Goal: Task Accomplishment & Management: Manage account settings

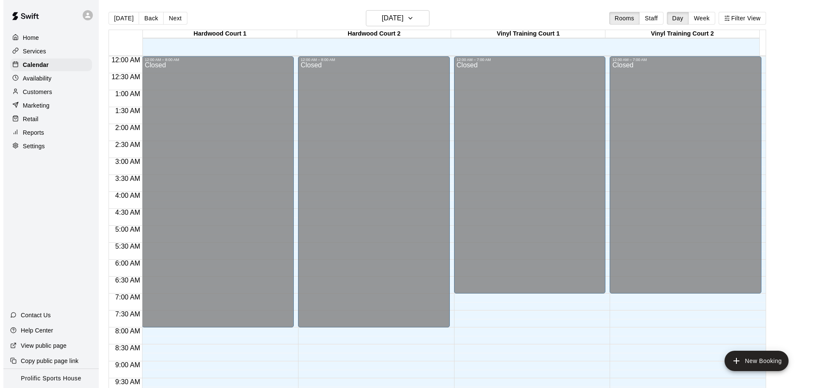
scroll to position [447, 0]
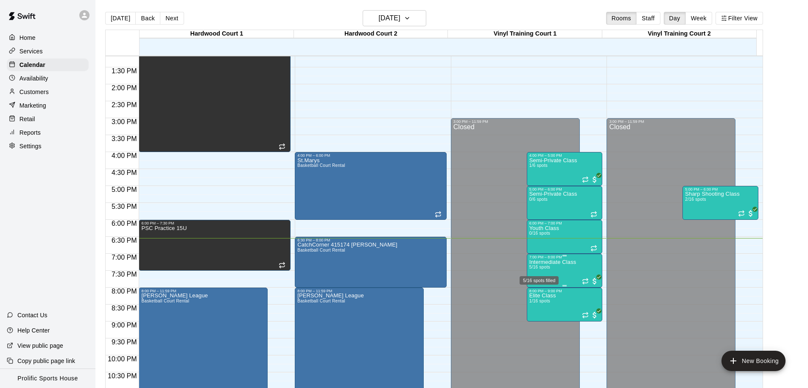
click at [560, 263] on p "Intermediate Class" at bounding box center [552, 263] width 47 height 0
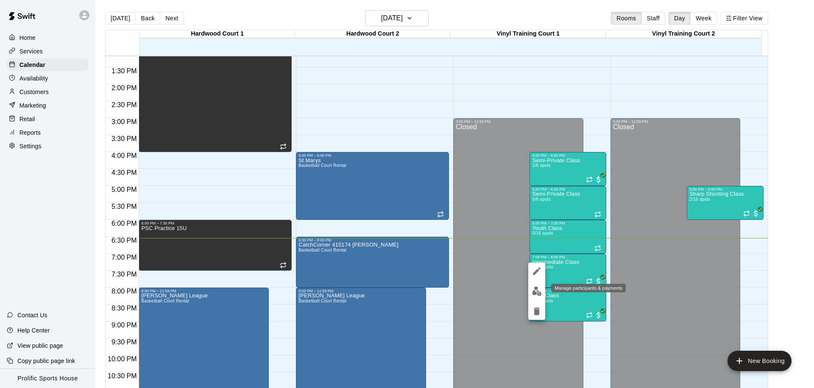
click at [534, 290] on img "edit" at bounding box center [537, 292] width 10 height 10
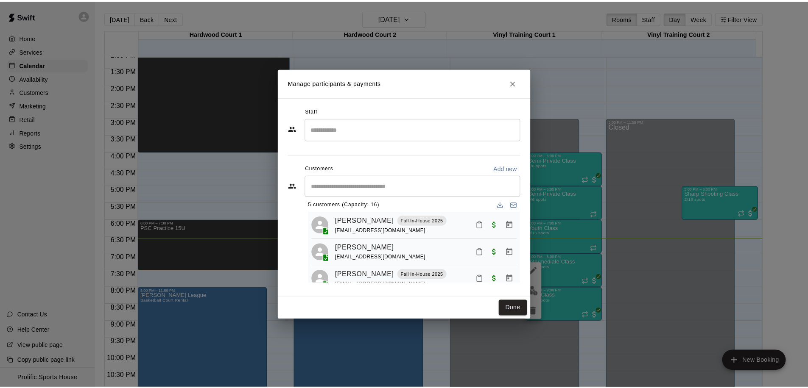
scroll to position [0, 0]
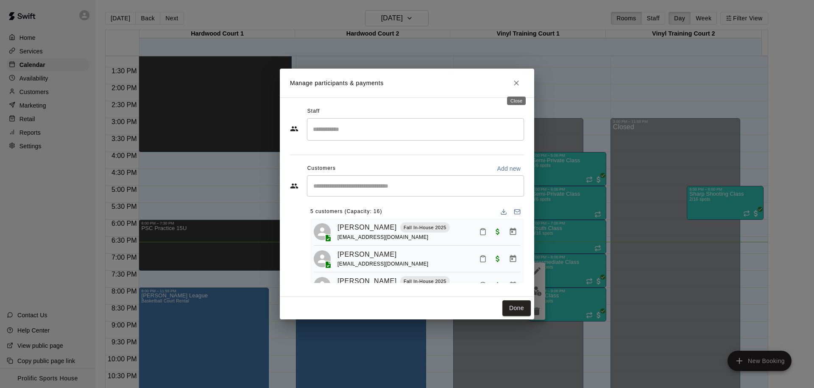
click at [517, 84] on icon "Close" at bounding box center [516, 83] width 5 height 5
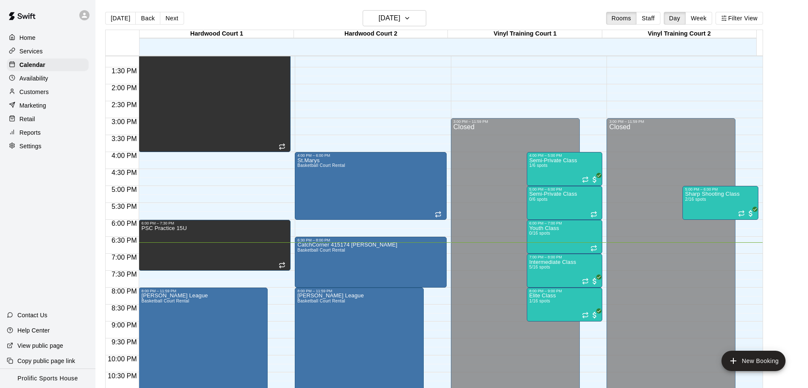
click at [41, 52] on p "Services" at bounding box center [31, 51] width 23 height 8
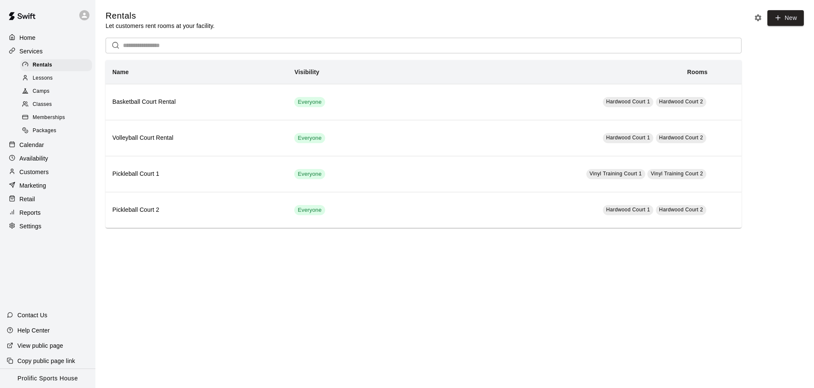
click at [49, 114] on span "Memberships" at bounding box center [49, 118] width 32 height 8
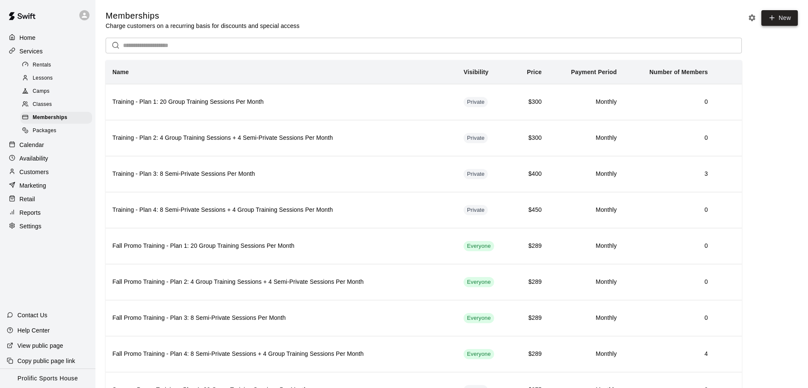
click at [773, 19] on icon at bounding box center [772, 18] width 8 height 8
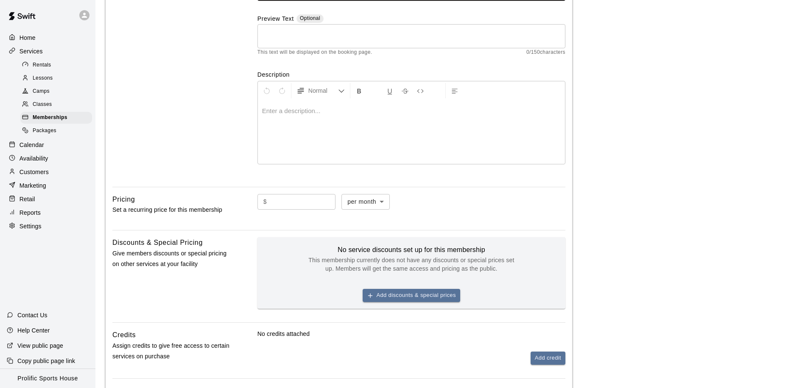
scroll to position [99, 0]
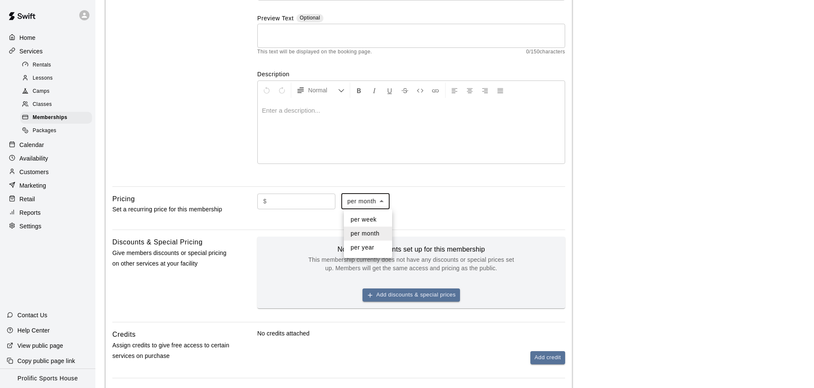
click at [384, 203] on body "Home Services Rentals Lessons Camps Classes Memberships Packages Calendar Avail…" at bounding box center [407, 186] width 814 height 571
click at [384, 203] on div at bounding box center [407, 194] width 814 height 388
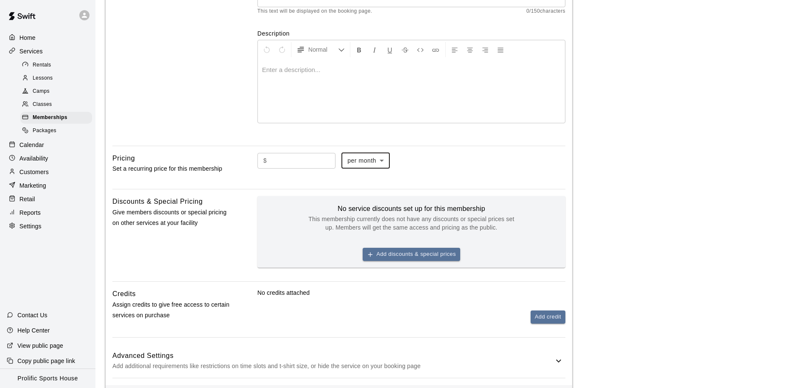
scroll to position [182, 0]
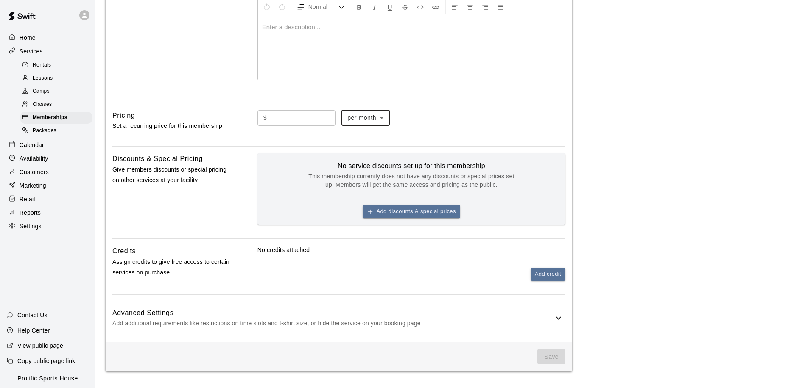
click at [510, 316] on h6 "Advanced Settings" at bounding box center [332, 313] width 441 height 11
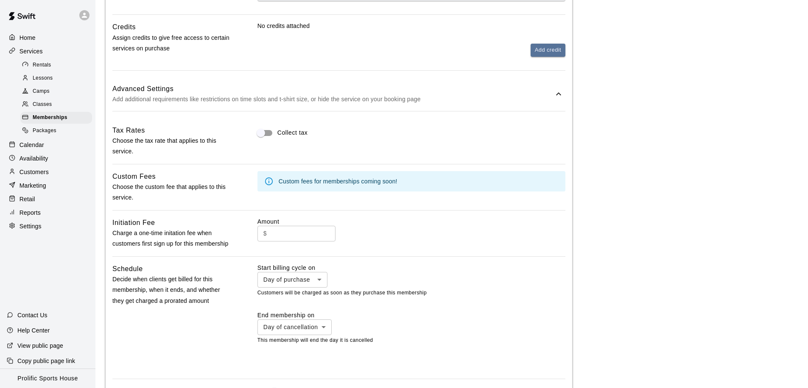
scroll to position [473, 0]
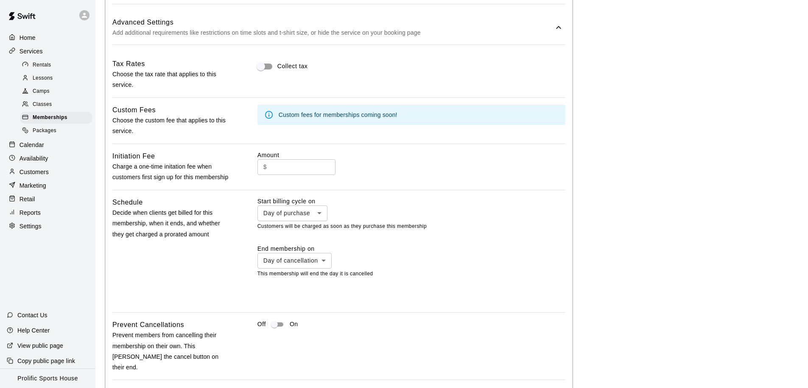
click at [304, 216] on body "Home Services Rentals Lessons Camps Classes Memberships Packages Calendar Avail…" at bounding box center [404, 6] width 808 height 959
click at [408, 249] on div at bounding box center [407, 194] width 814 height 388
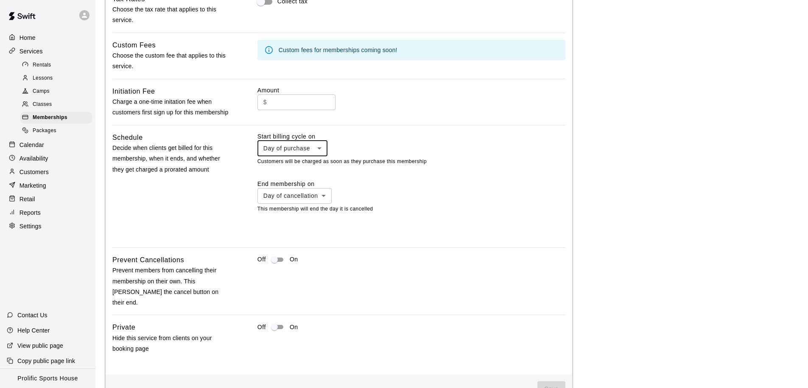
scroll to position [549, 0]
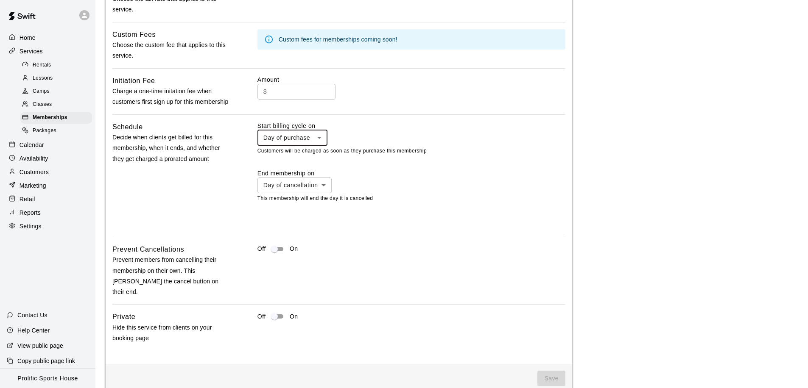
click at [34, 145] on p "Calendar" at bounding box center [32, 145] width 25 height 8
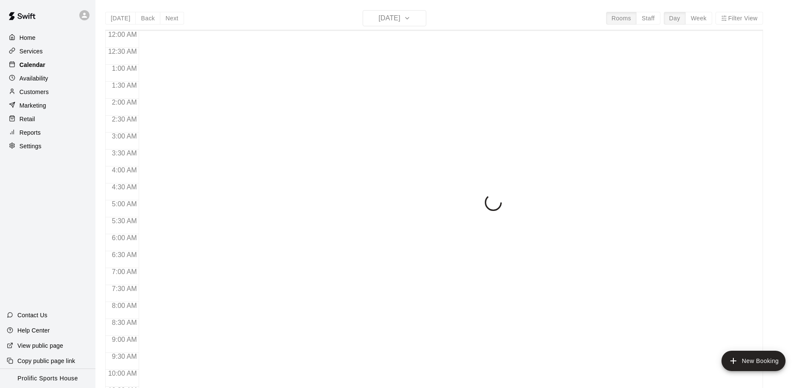
scroll to position [447, 0]
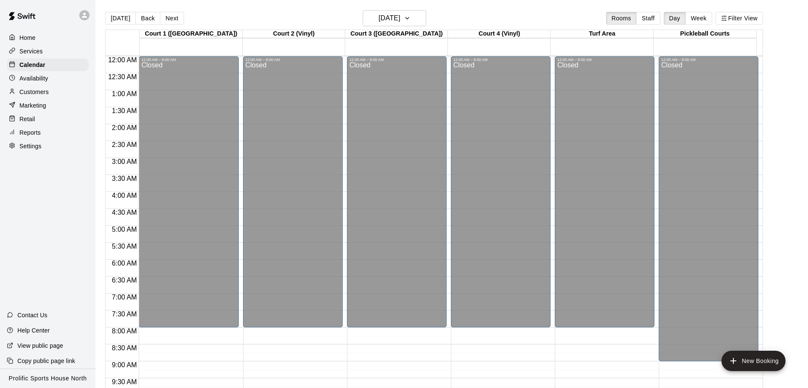
scroll to position [472, 0]
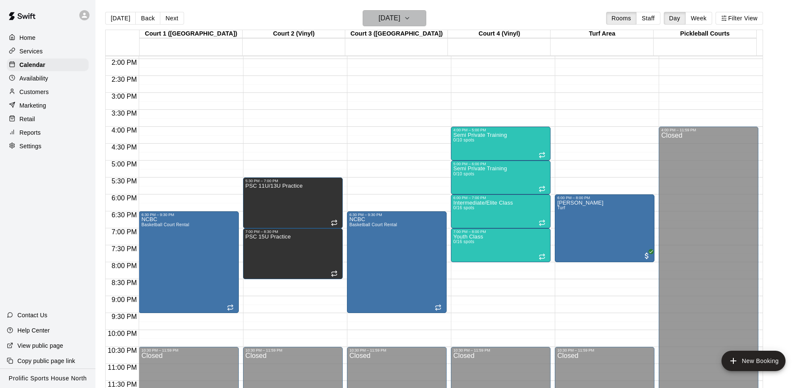
click at [400, 20] on h6 "Monday Nov 03" at bounding box center [390, 18] width 22 height 12
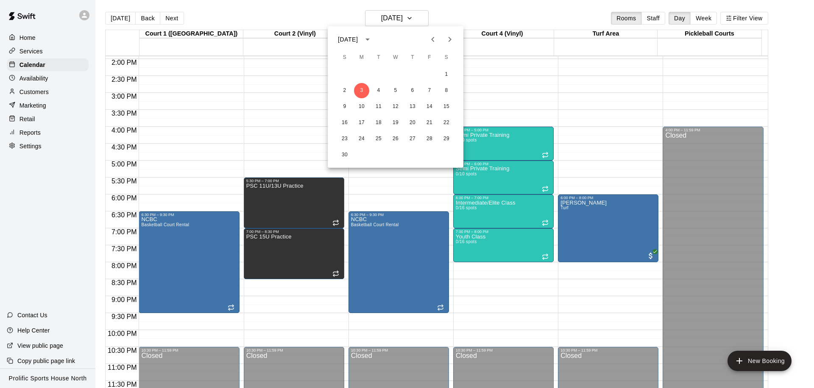
click at [432, 38] on icon "Previous month" at bounding box center [433, 39] width 10 height 10
click at [399, 104] on button "17" at bounding box center [395, 106] width 15 height 15
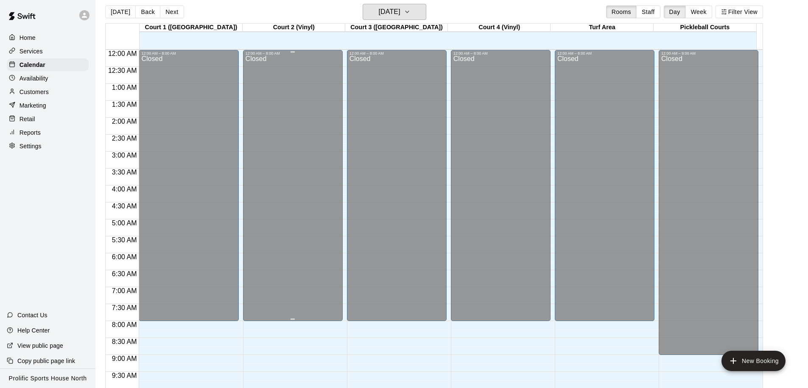
scroll to position [0, 0]
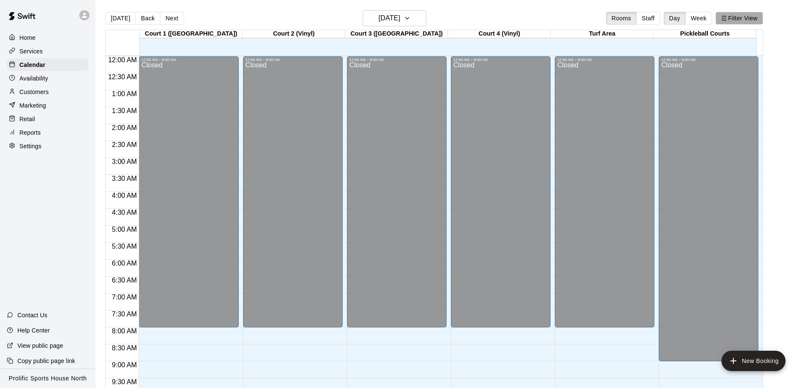
click at [742, 21] on button "Filter View" at bounding box center [738, 18] width 47 height 13
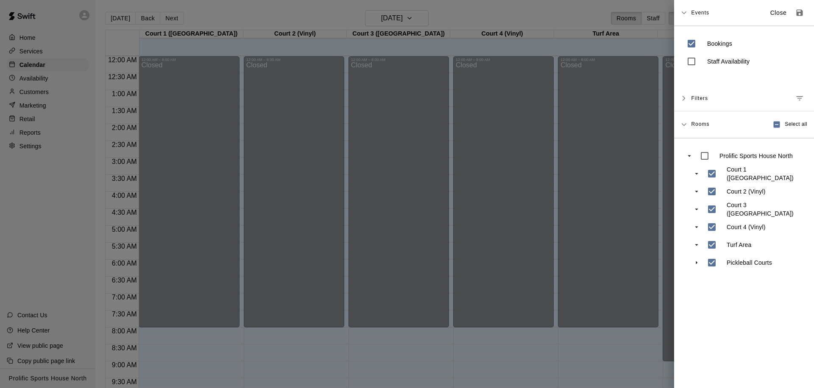
click at [580, 54] on div at bounding box center [407, 194] width 814 height 388
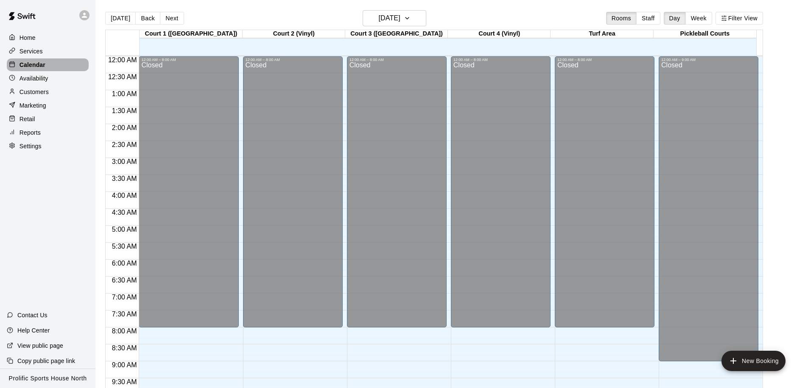
click at [44, 64] on p "Calendar" at bounding box center [33, 65] width 26 height 8
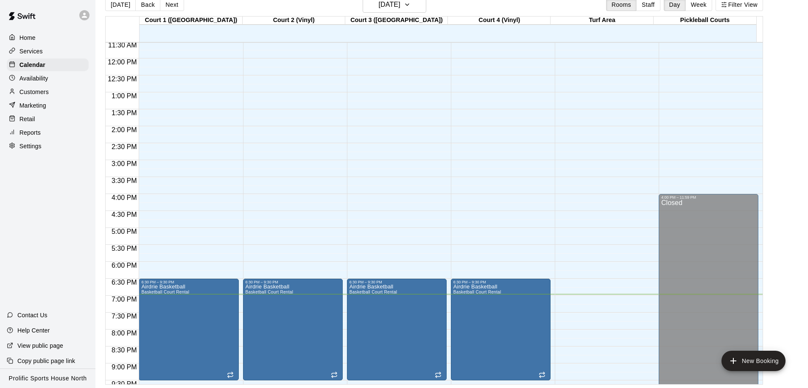
scroll to position [343, 0]
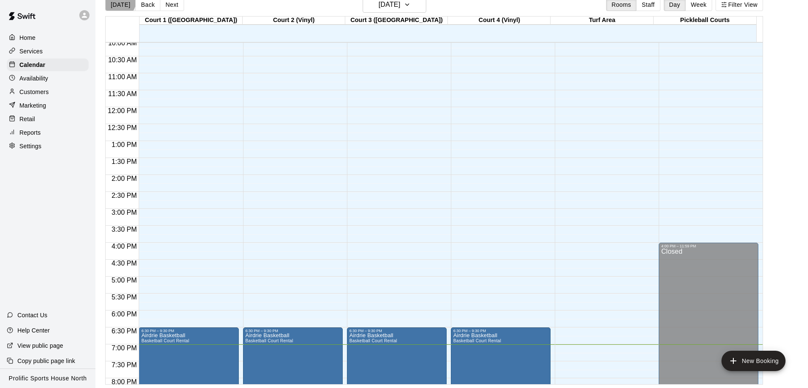
click at [118, 1] on button "[DATE]" at bounding box center [120, 4] width 31 height 13
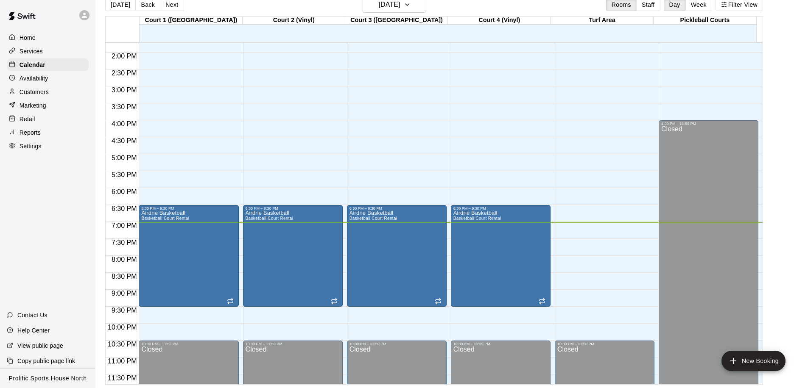
scroll to position [472, 0]
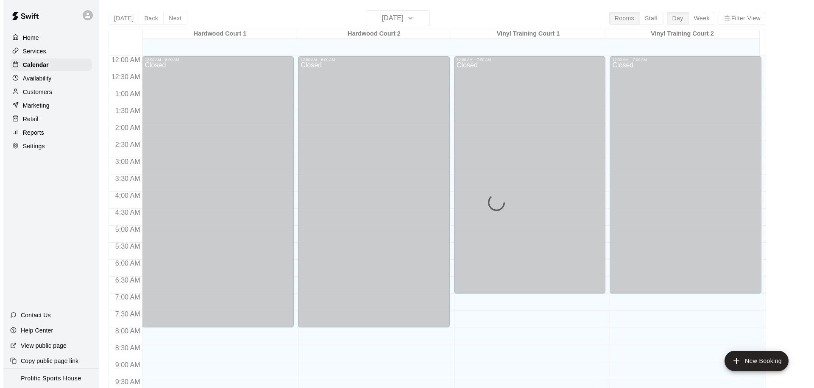
scroll to position [447, 0]
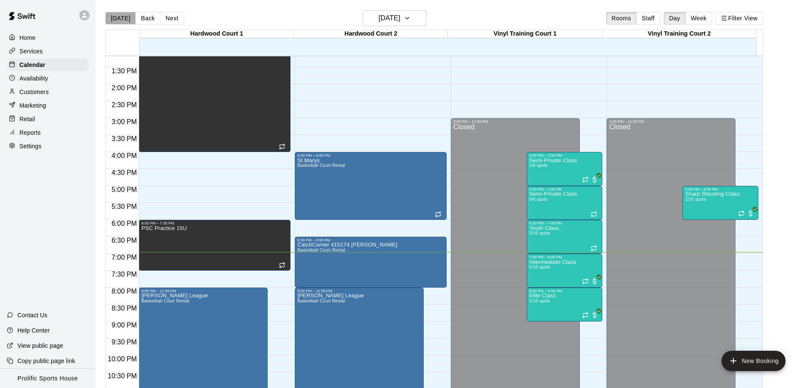
click at [128, 18] on button "[DATE]" at bounding box center [120, 18] width 31 height 13
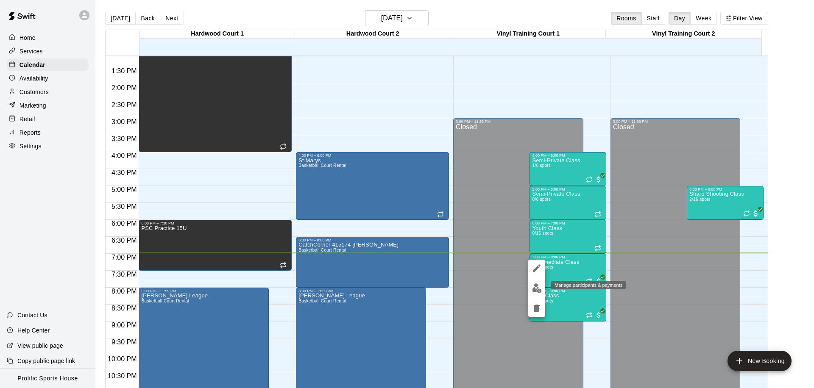
click at [538, 288] on img "edit" at bounding box center [537, 289] width 10 height 10
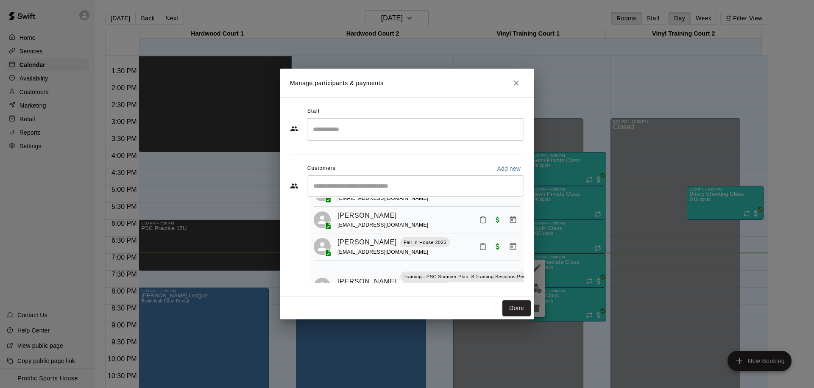
scroll to position [0, 0]
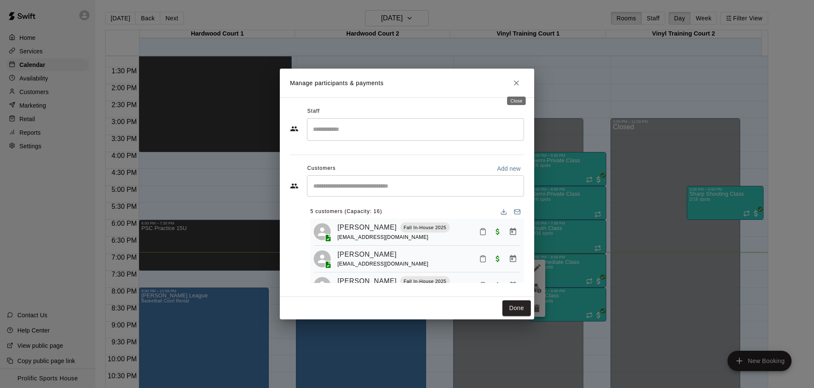
click at [515, 84] on icon "Close" at bounding box center [516, 83] width 5 height 5
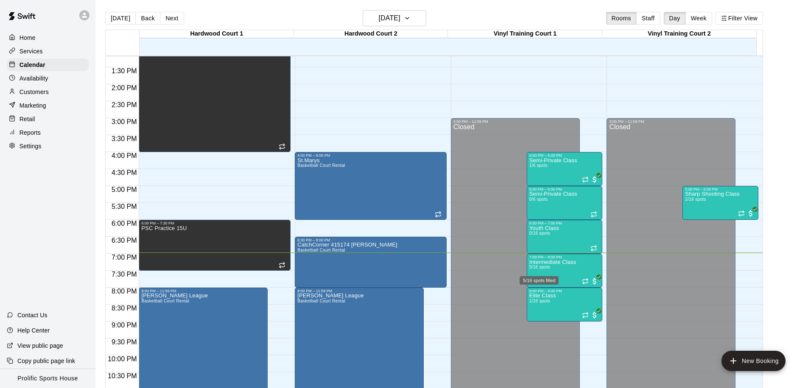
click at [545, 271] on div "5/16 spots filled" at bounding box center [539, 278] width 41 height 15
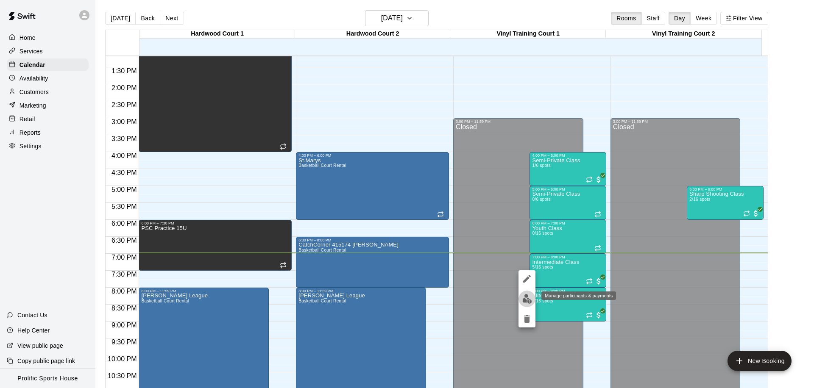
click at [523, 296] on img "edit" at bounding box center [527, 299] width 10 height 10
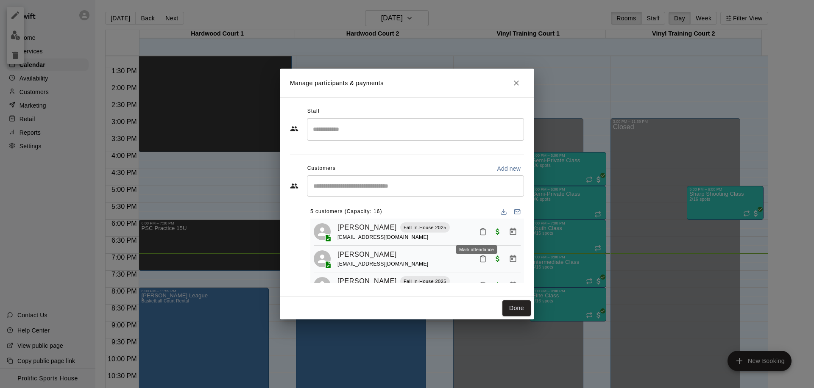
click at [479, 231] on icon "Mark attendance" at bounding box center [483, 232] width 8 height 8
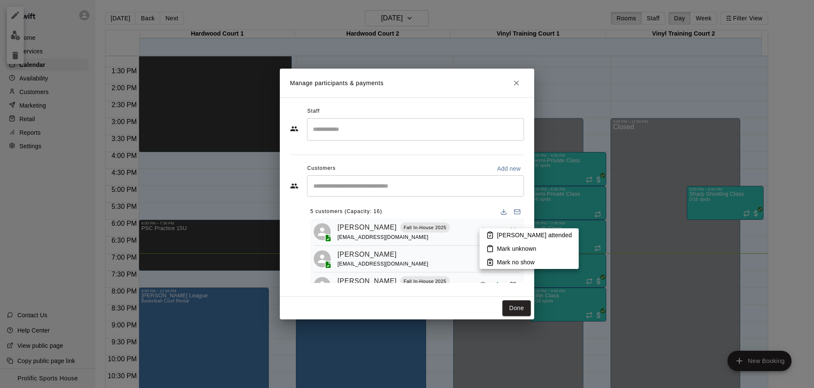
click at [501, 235] on p "[PERSON_NAME] attended" at bounding box center [534, 235] width 75 height 8
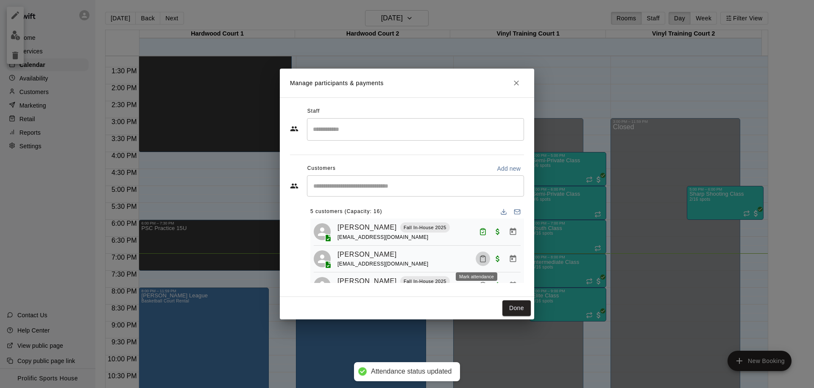
click at [480, 255] on button "Mark attendance" at bounding box center [483, 259] width 14 height 14
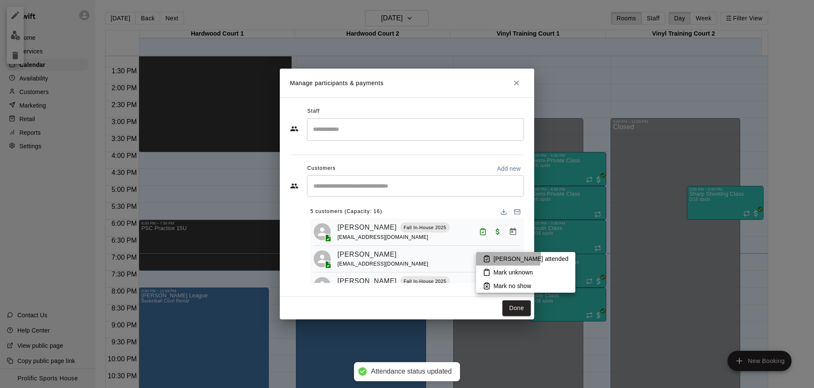
click at [492, 256] on li "[PERSON_NAME] attended" at bounding box center [525, 259] width 99 height 14
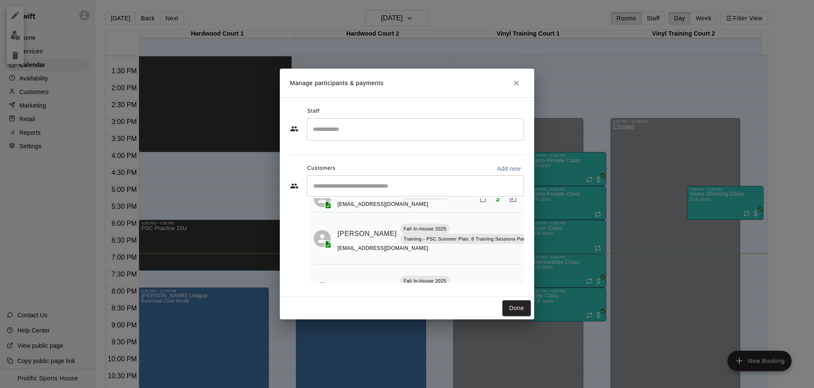
scroll to position [102, 0]
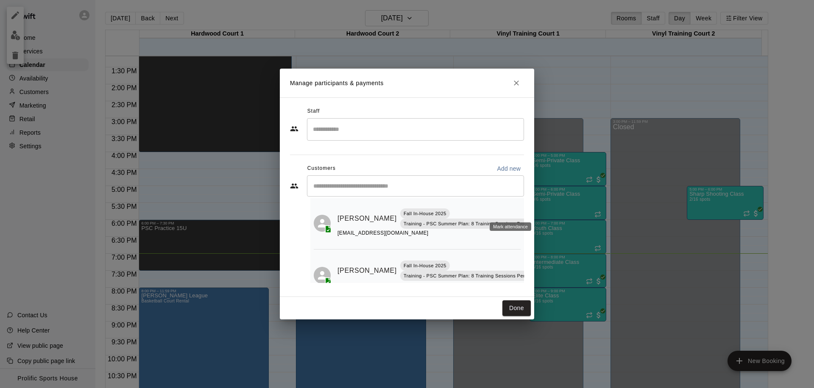
click at [547, 209] on icon "Mark attendance" at bounding box center [551, 208] width 8 height 8
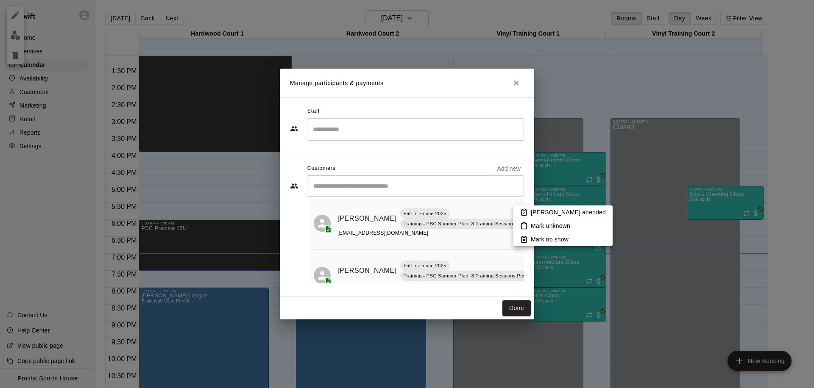
click at [535, 213] on p "[PERSON_NAME] attended" at bounding box center [568, 212] width 75 height 8
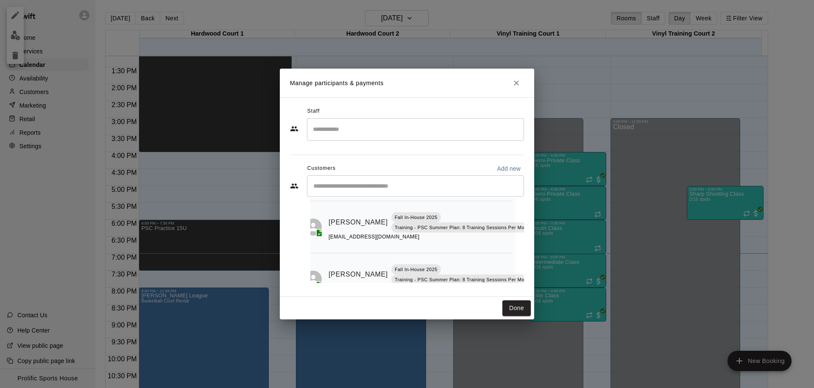
scroll to position [132, 9]
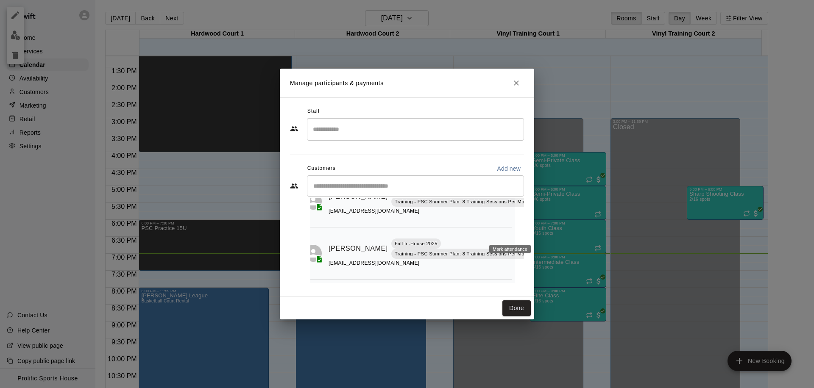
click at [539, 236] on icon "Mark attendance" at bounding box center [541, 239] width 5 height 6
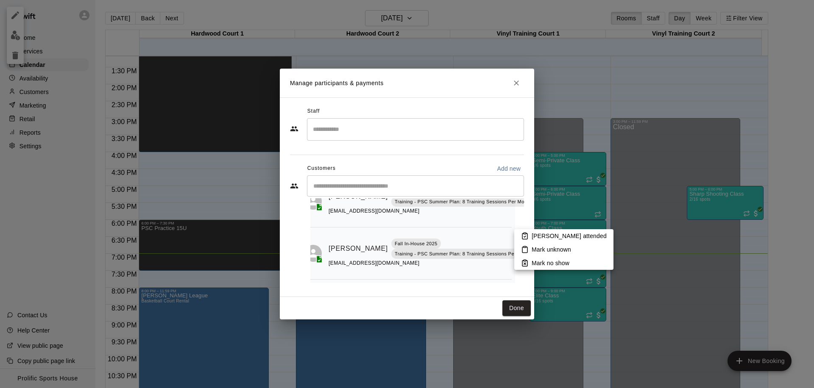
click at [534, 237] on p "[PERSON_NAME] attended" at bounding box center [569, 236] width 75 height 8
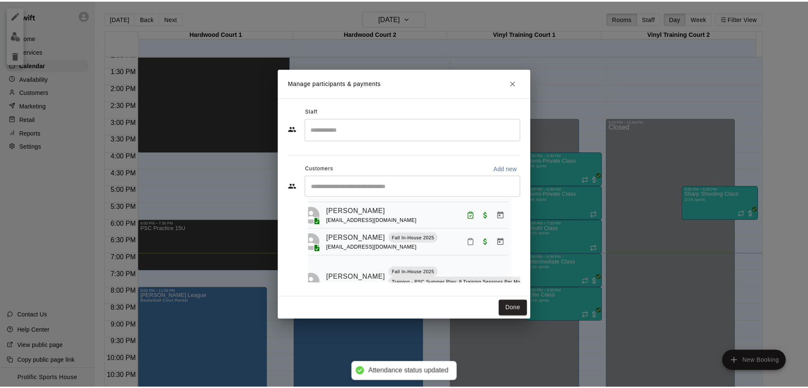
scroll to position [0, 9]
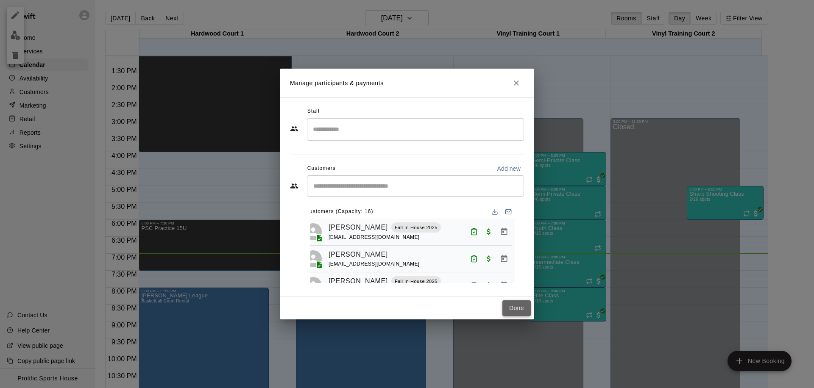
click at [514, 308] on button "Done" at bounding box center [517, 309] width 28 height 16
